Goal: Information Seeking & Learning: Learn about a topic

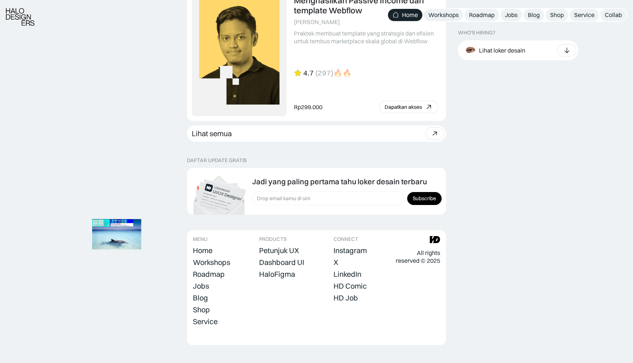
scroll to position [2216, 0]
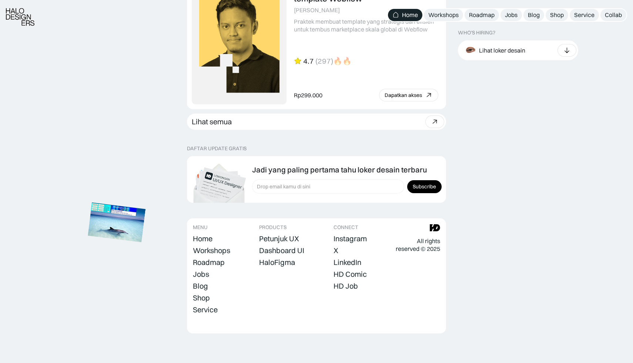
click at [127, 212] on img at bounding box center [117, 223] width 58 height 40
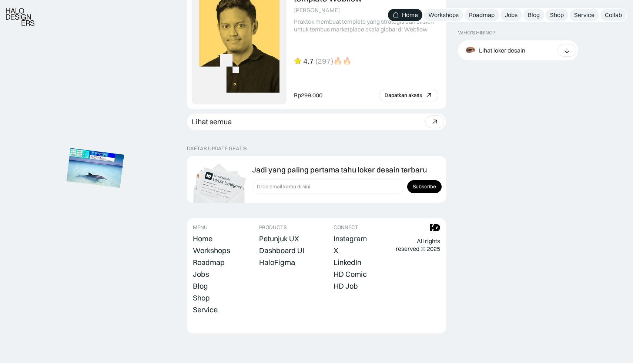
click at [103, 175] on img at bounding box center [96, 168] width 58 height 40
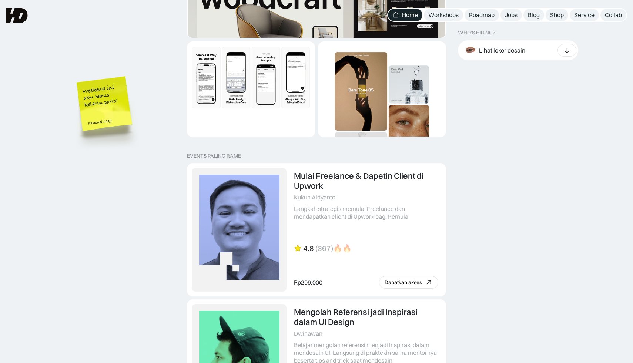
scroll to position [1601, 0]
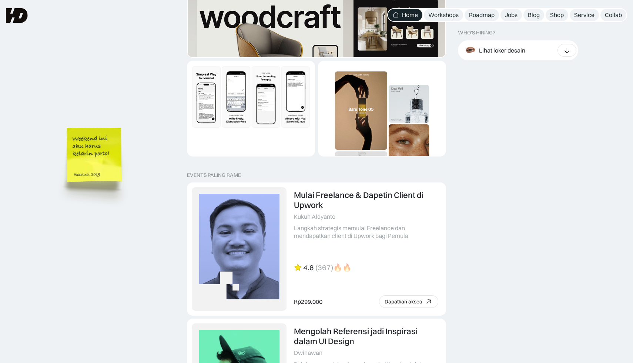
click at [100, 177] on img at bounding box center [96, 166] width 84 height 91
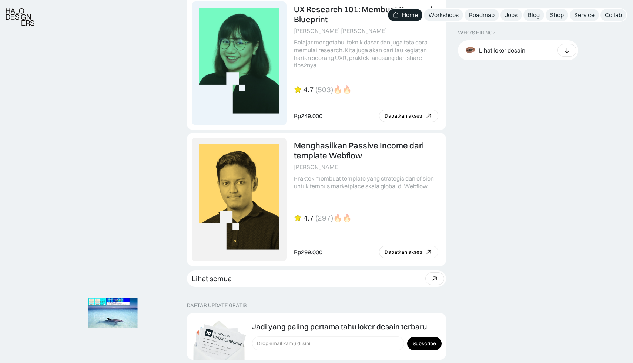
scroll to position [2216, 0]
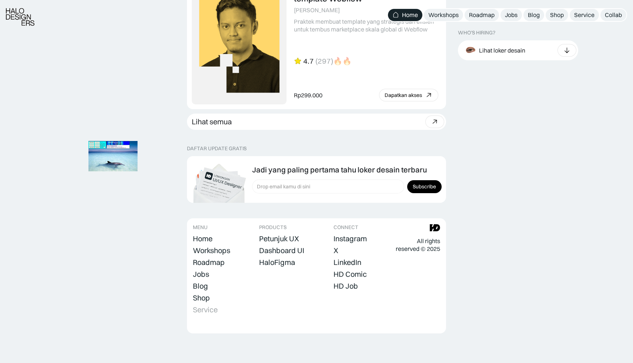
click at [209, 311] on div "Service" at bounding box center [205, 309] width 25 height 9
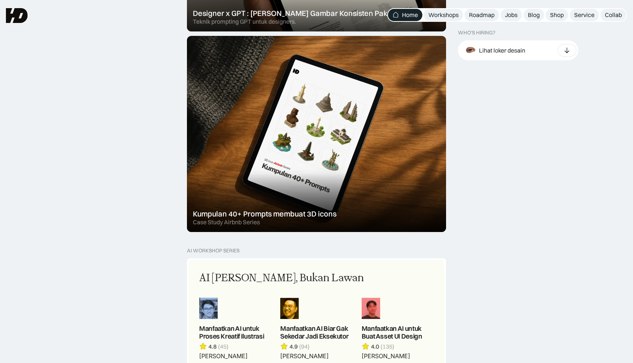
scroll to position [0, 0]
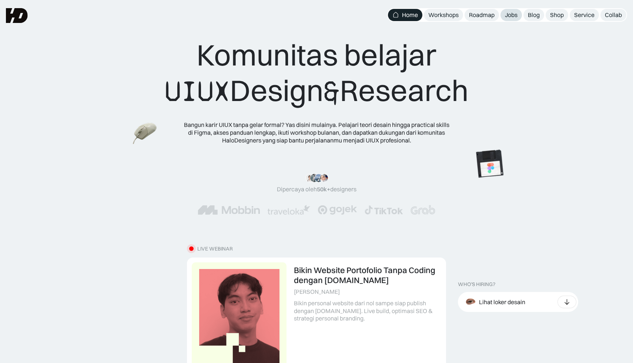
click at [509, 16] on div "Jobs" at bounding box center [511, 15] width 13 height 8
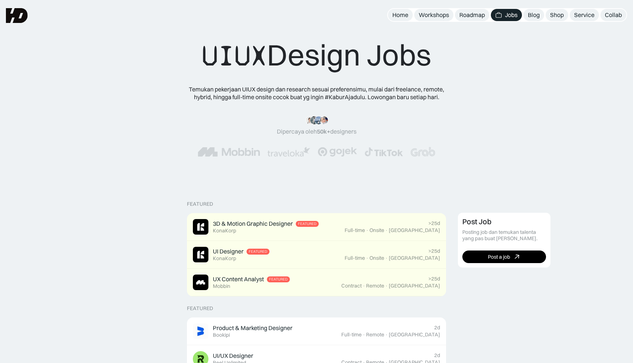
click at [462, 151] on div at bounding box center [316, 152] width 514 height 10
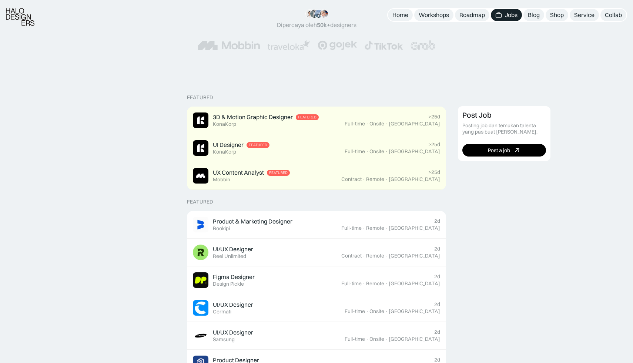
scroll to position [107, 0]
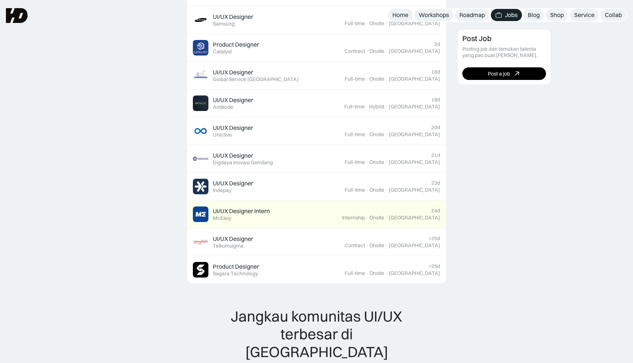
scroll to position [420, 0]
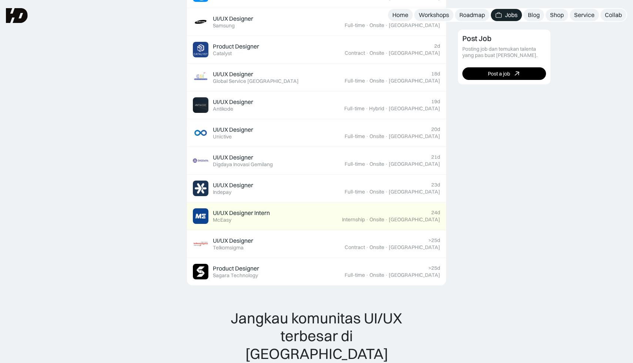
click at [483, 130] on div "Post Job Posting job dan temukan talenta yang pas buat timmu. Post a job" at bounding box center [542, 199] width 169 height 815
click at [467, 155] on div "Post Job Posting job dan temukan talenta yang pas buat timmu. Post a job" at bounding box center [542, 199] width 169 height 815
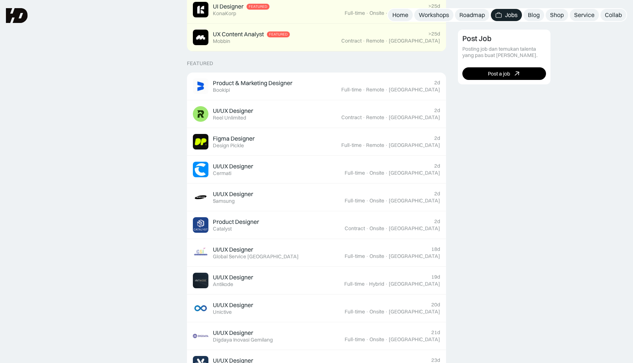
scroll to position [0, 0]
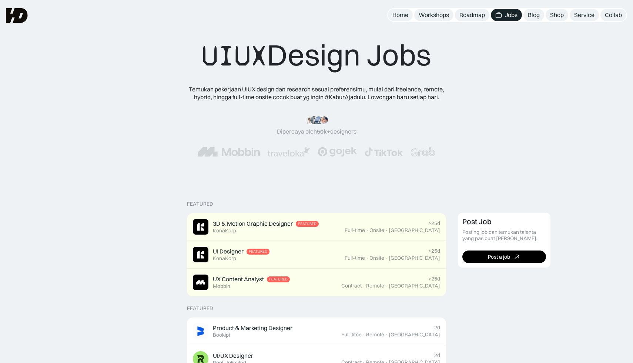
click at [461, 168] on div "“Siang tim HD, mau ngasih kabar kalo mulai minggu depan udah landing my first j…" at bounding box center [316, 136] width 573 height 71
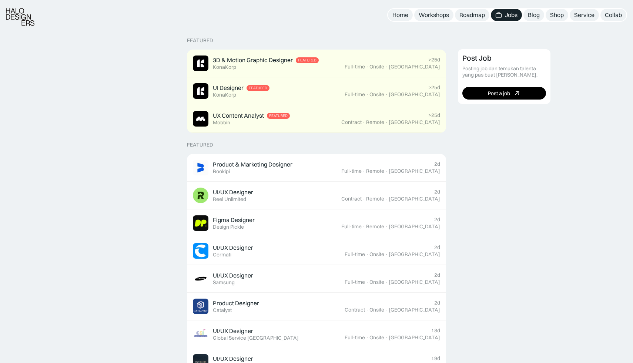
scroll to position [167, 0]
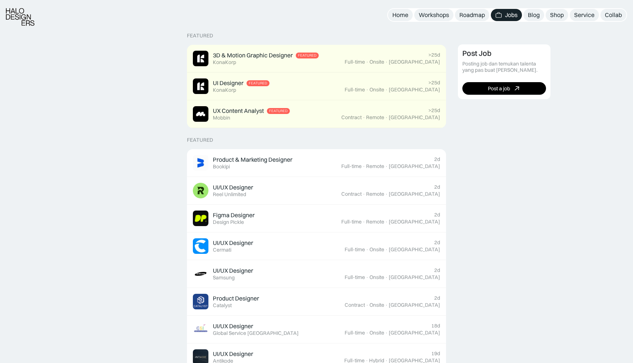
scroll to position [169, 0]
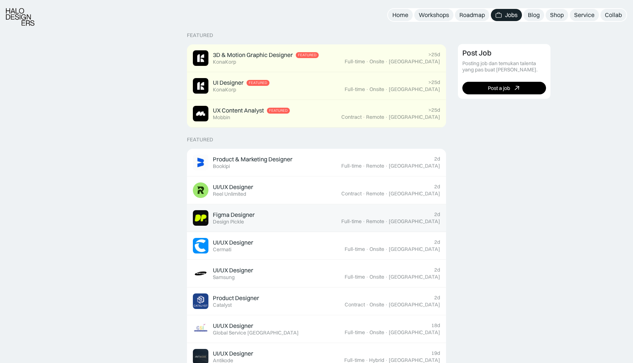
click at [421, 212] on div "2d Full-time · Remote · Indonesia" at bounding box center [390, 217] width 99 height 13
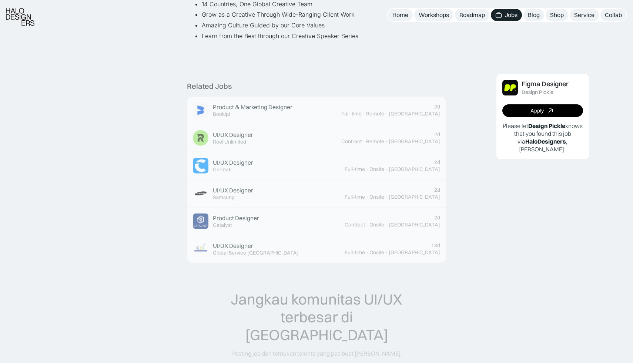
scroll to position [606, 0]
